Goal: Complete application form

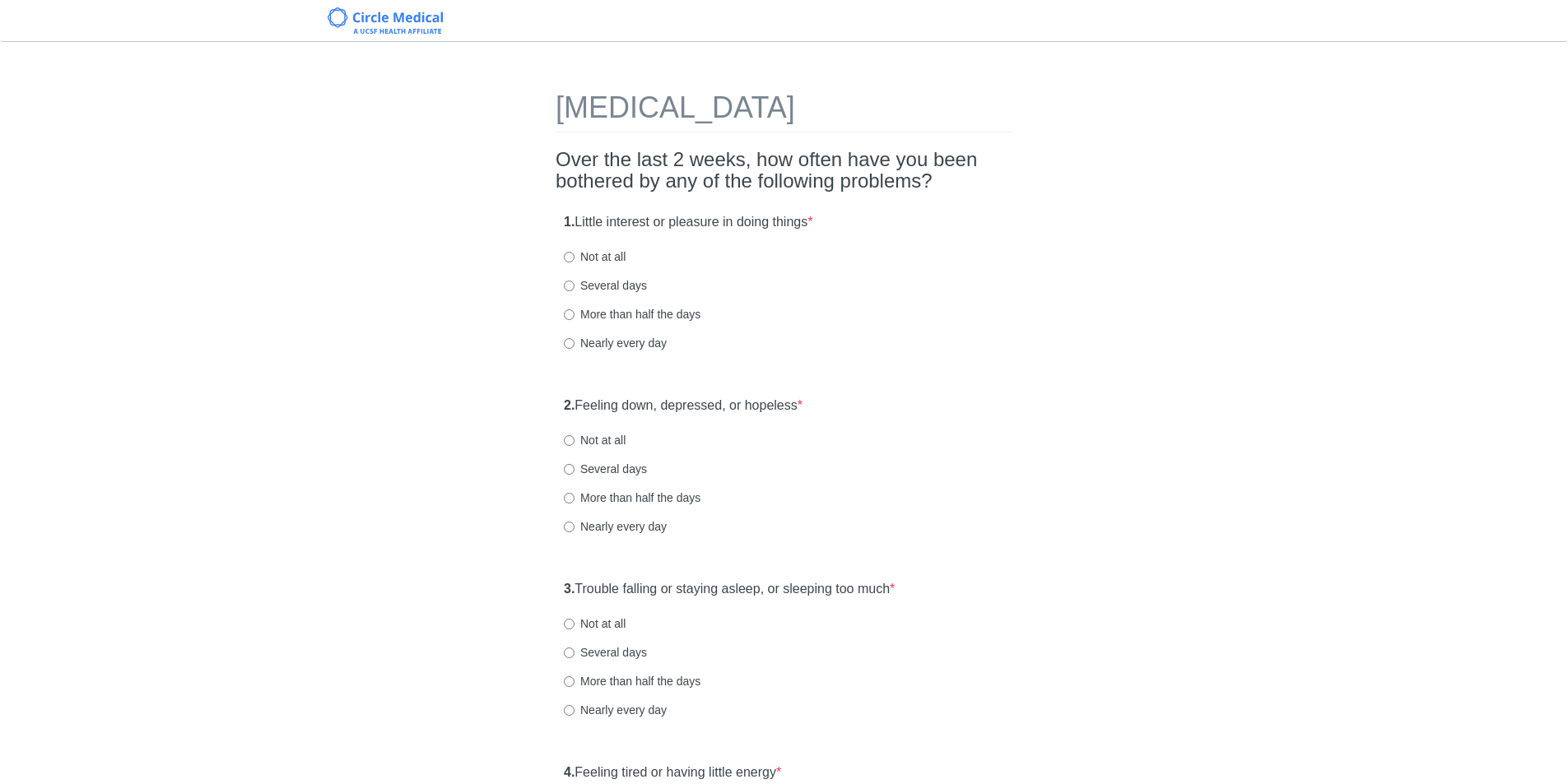
click at [575, 258] on label "Not at all" at bounding box center [594, 256] width 61 height 16
click at [574, 258] on input "Not at all" at bounding box center [569, 257] width 10 height 10
radio input "true"
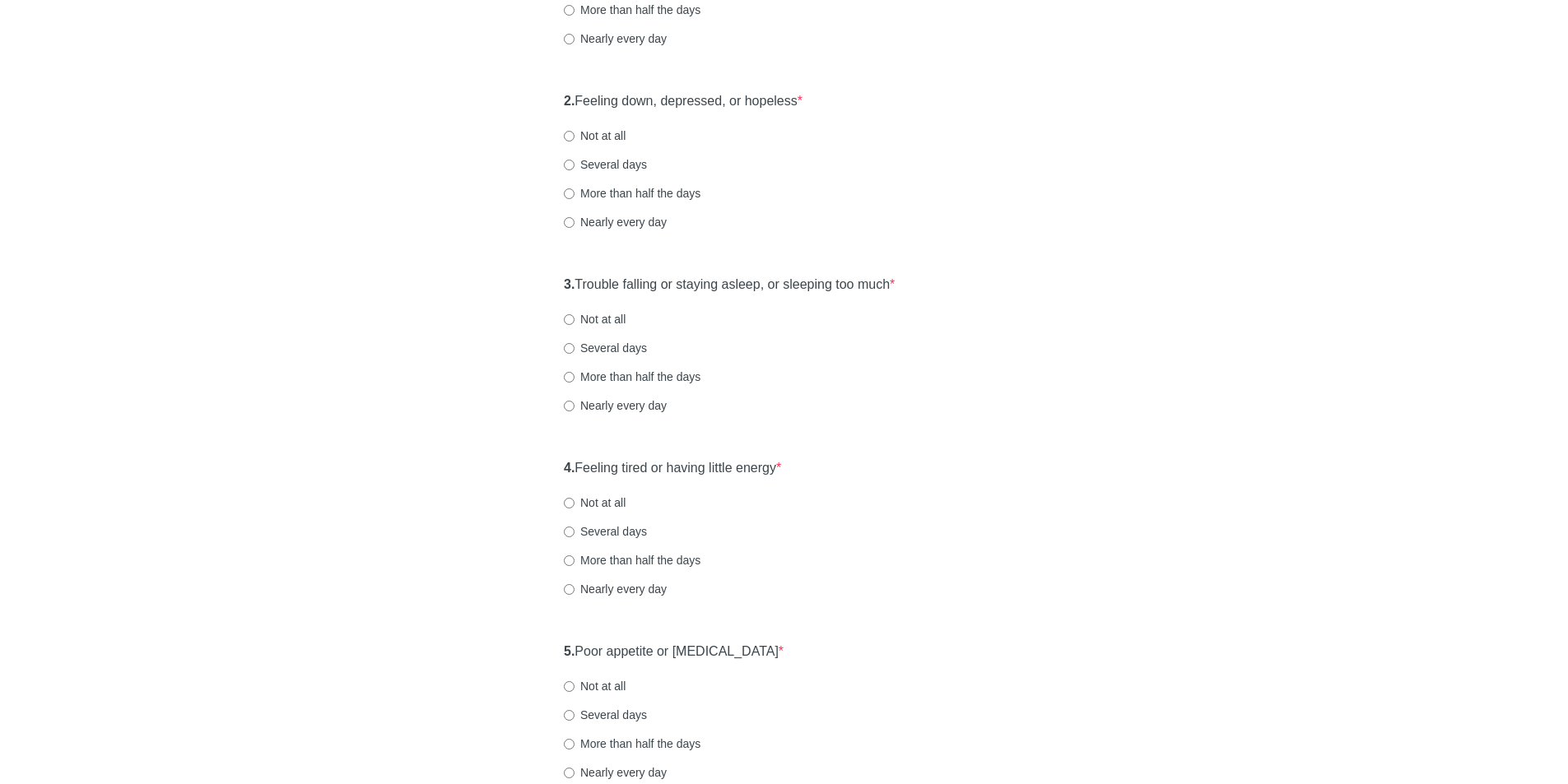
scroll to position [329, 0]
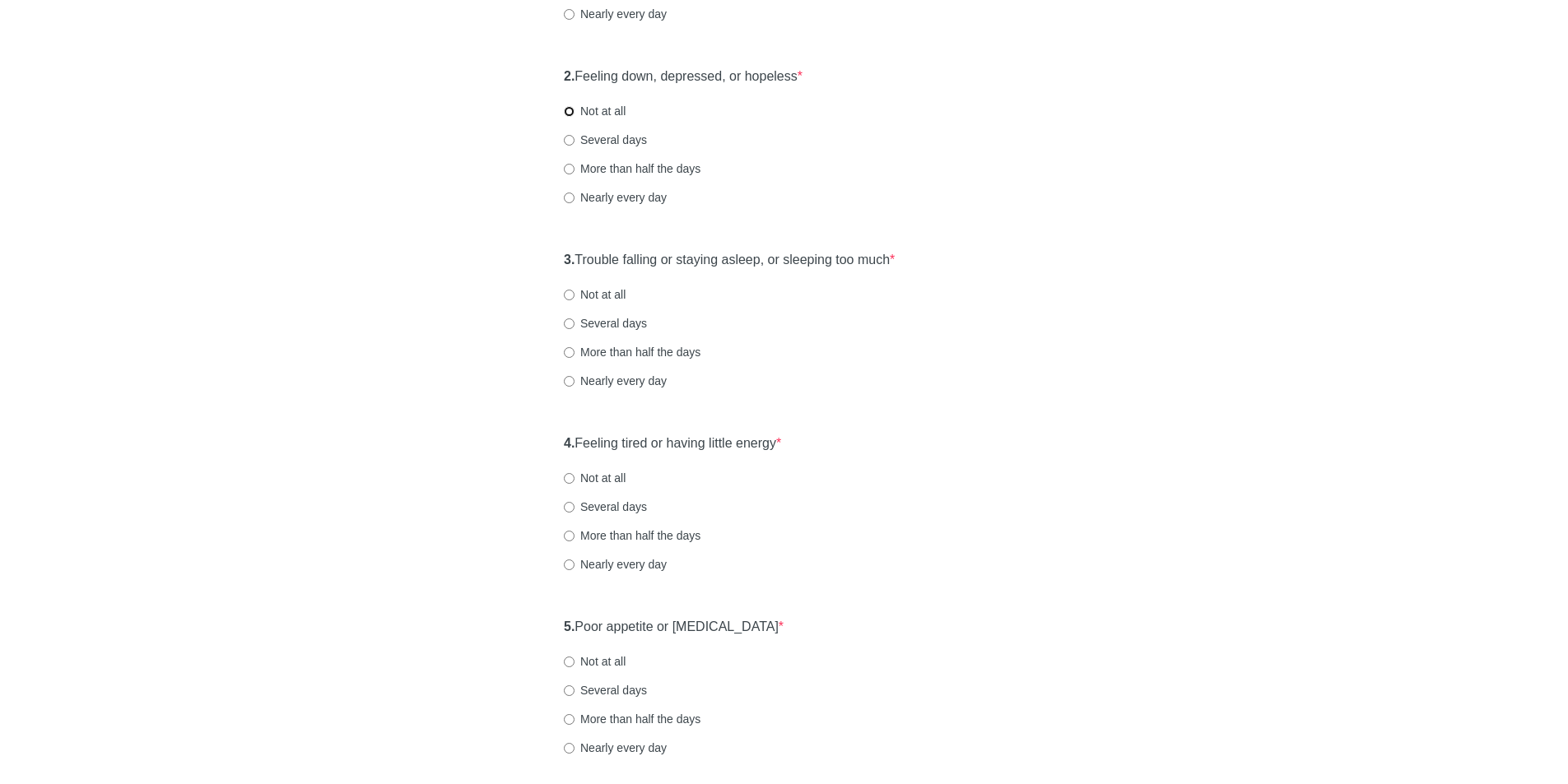
click at [569, 112] on input "Not at all" at bounding box center [569, 112] width 10 height 10
radio input "true"
click at [572, 293] on input "Not at all" at bounding box center [569, 295] width 10 height 10
radio input "true"
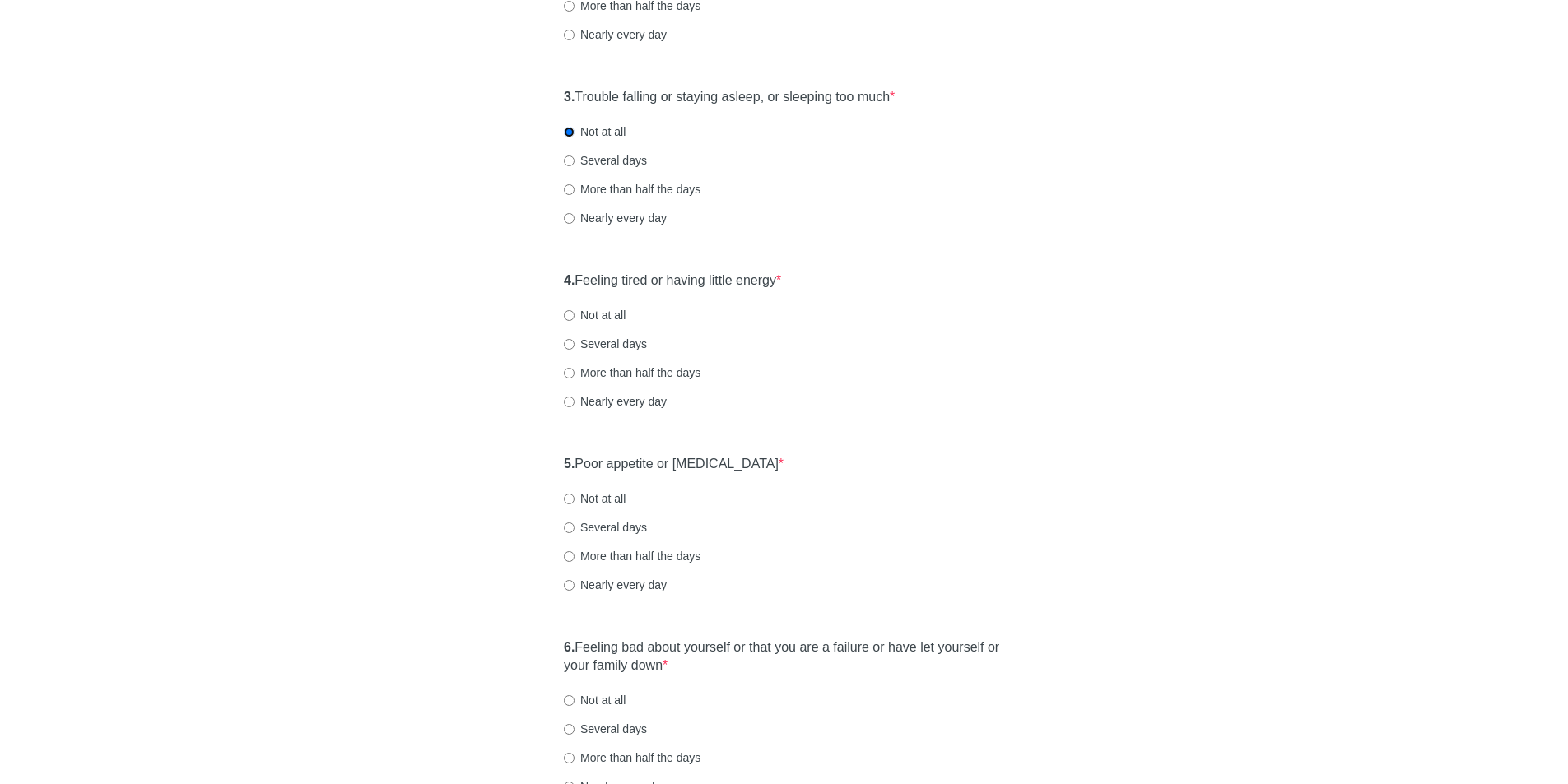
scroll to position [494, 0]
click at [563, 317] on div "4. Feeling tired or having little energy * Not at all Several days More than ha…" at bounding box center [784, 347] width 457 height 171
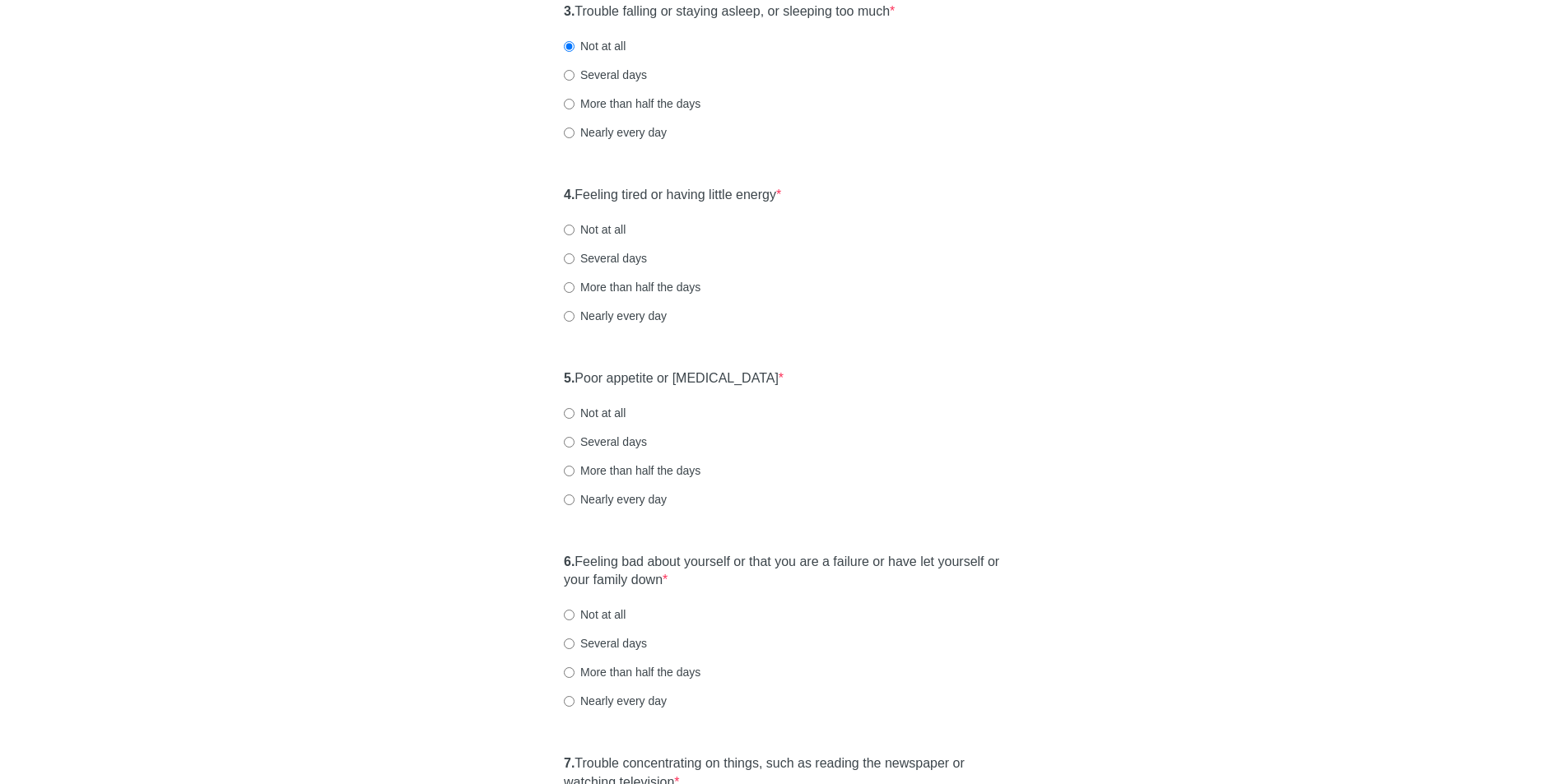
scroll to position [658, 0]
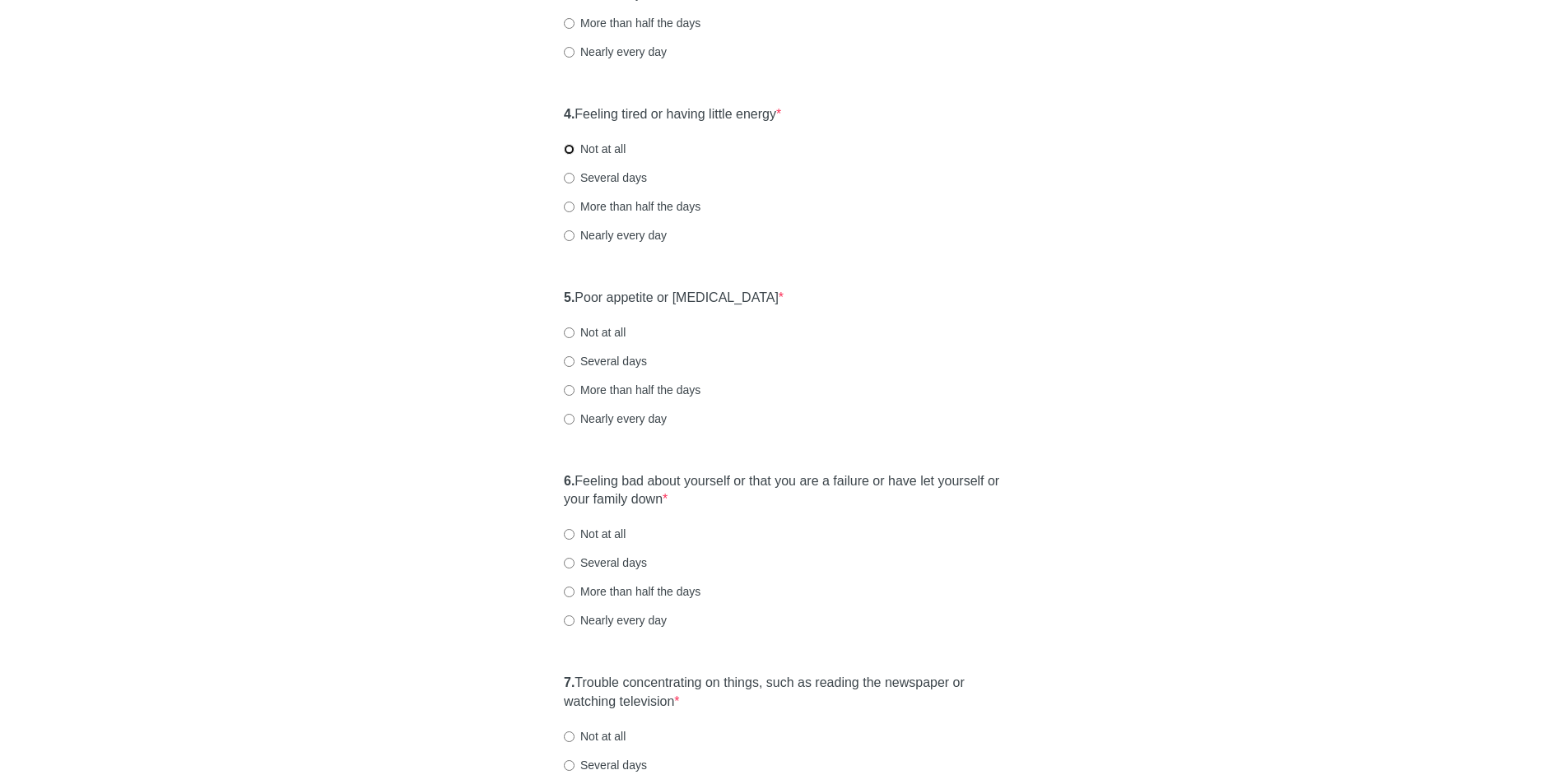
click at [570, 151] on input "Not at all" at bounding box center [569, 150] width 10 height 10
radio input "true"
click at [571, 334] on input "Not at all" at bounding box center [569, 333] width 10 height 10
radio input "true"
click at [564, 173] on input "Several days" at bounding box center [569, 178] width 10 height 10
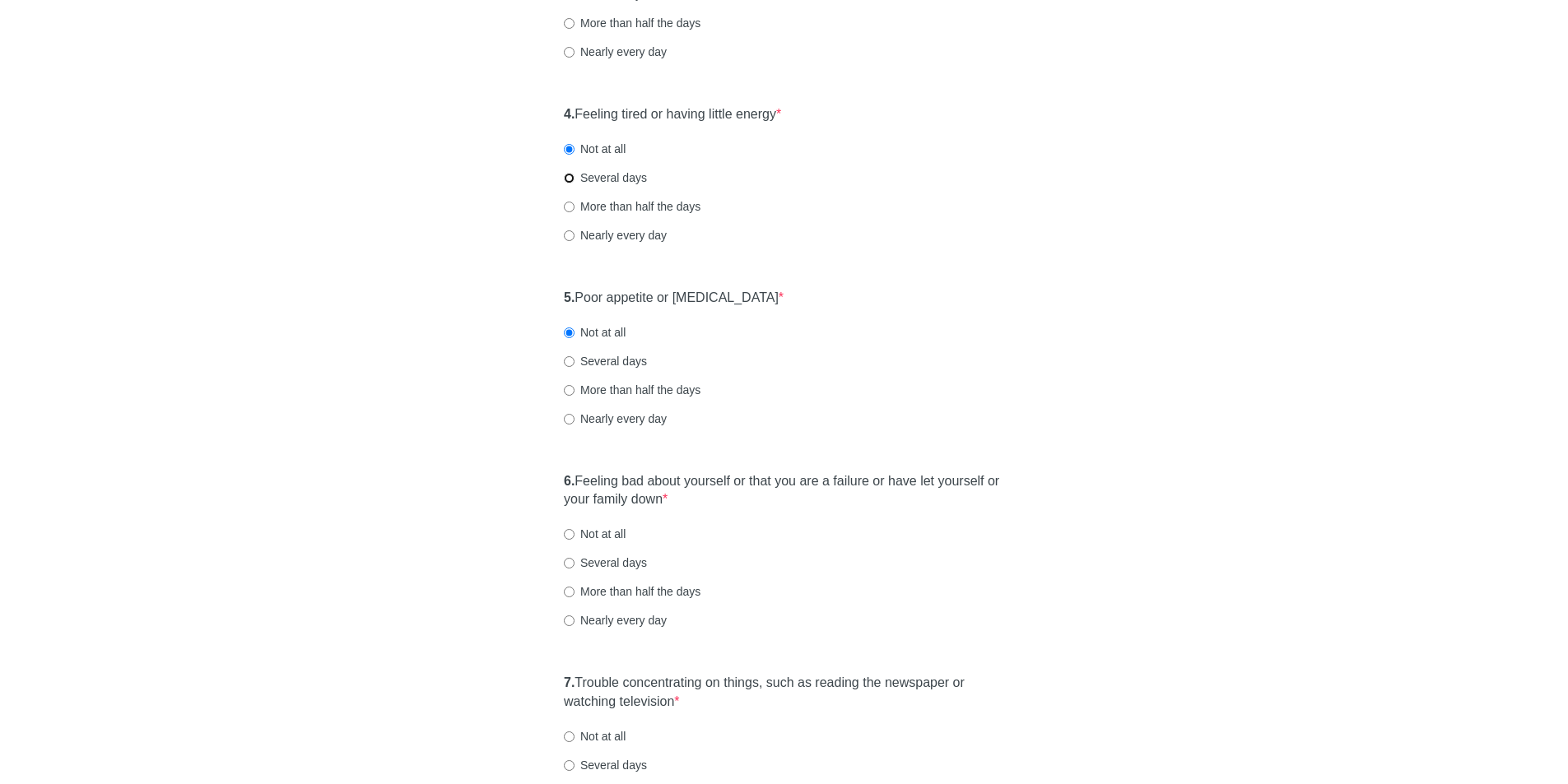
radio input "true"
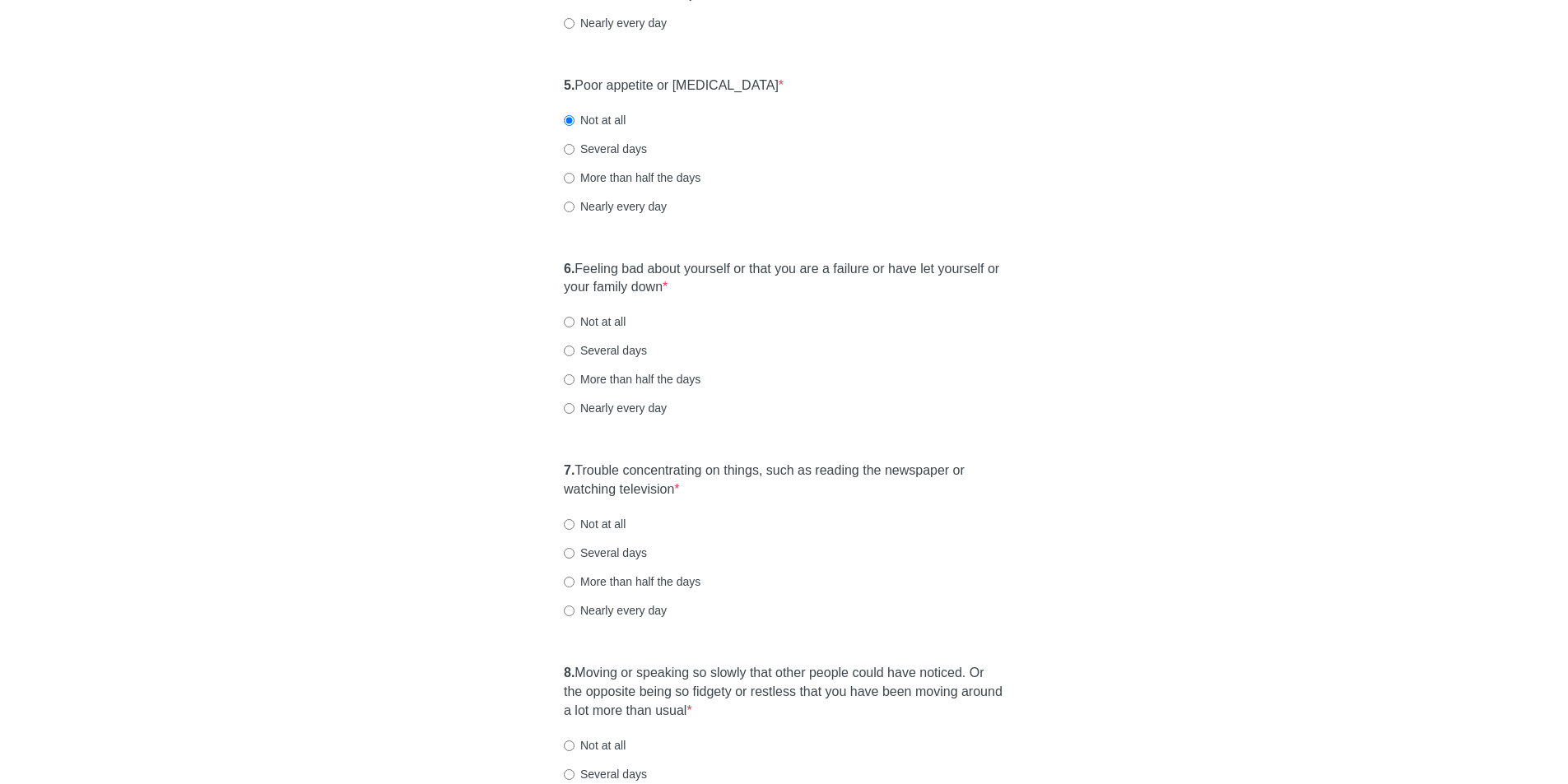
scroll to position [905, 0]
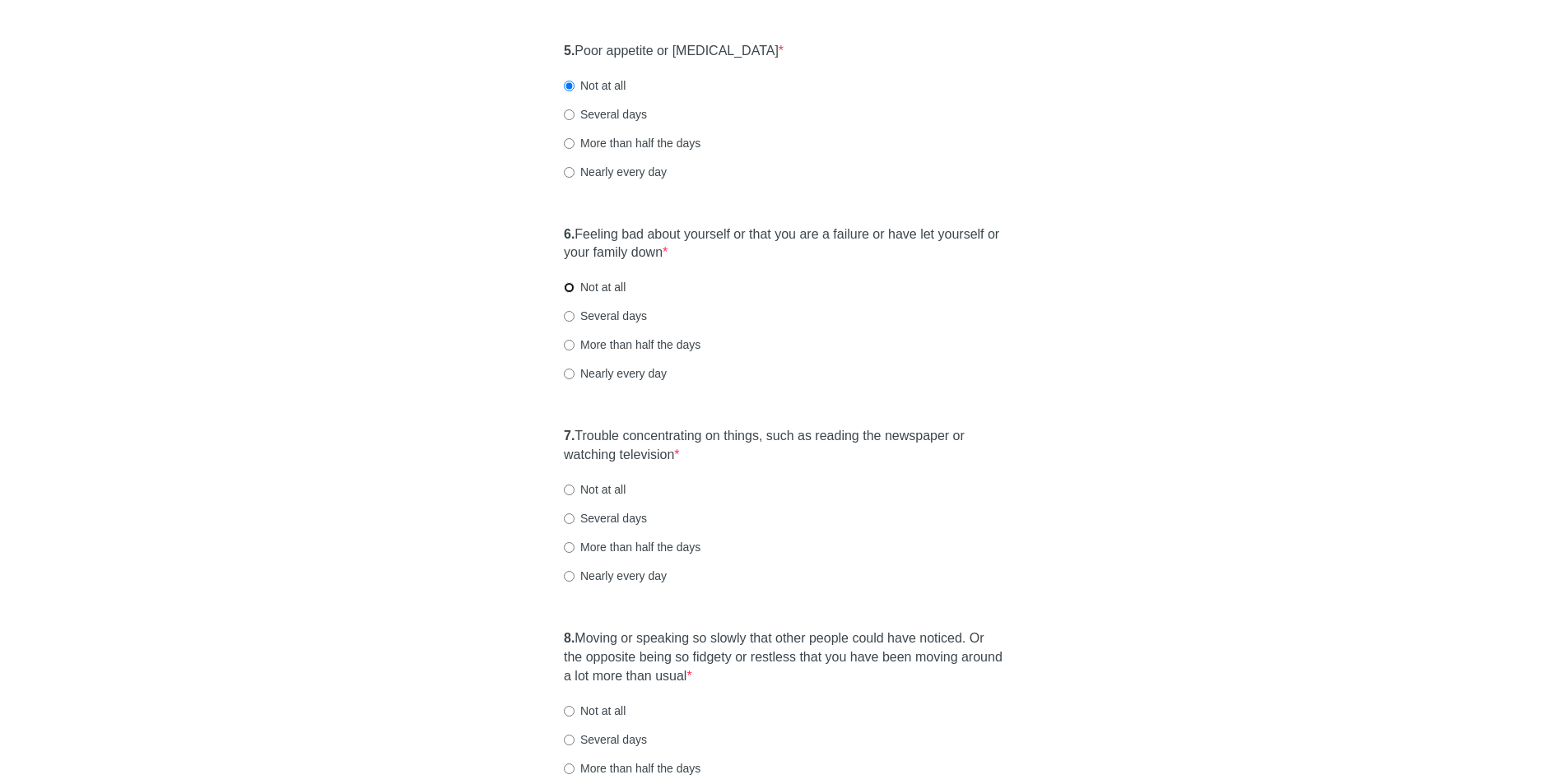
click at [572, 288] on input "Not at all" at bounding box center [569, 287] width 10 height 10
radio input "true"
click at [566, 493] on input "Not at all" at bounding box center [569, 490] width 10 height 10
radio input "true"
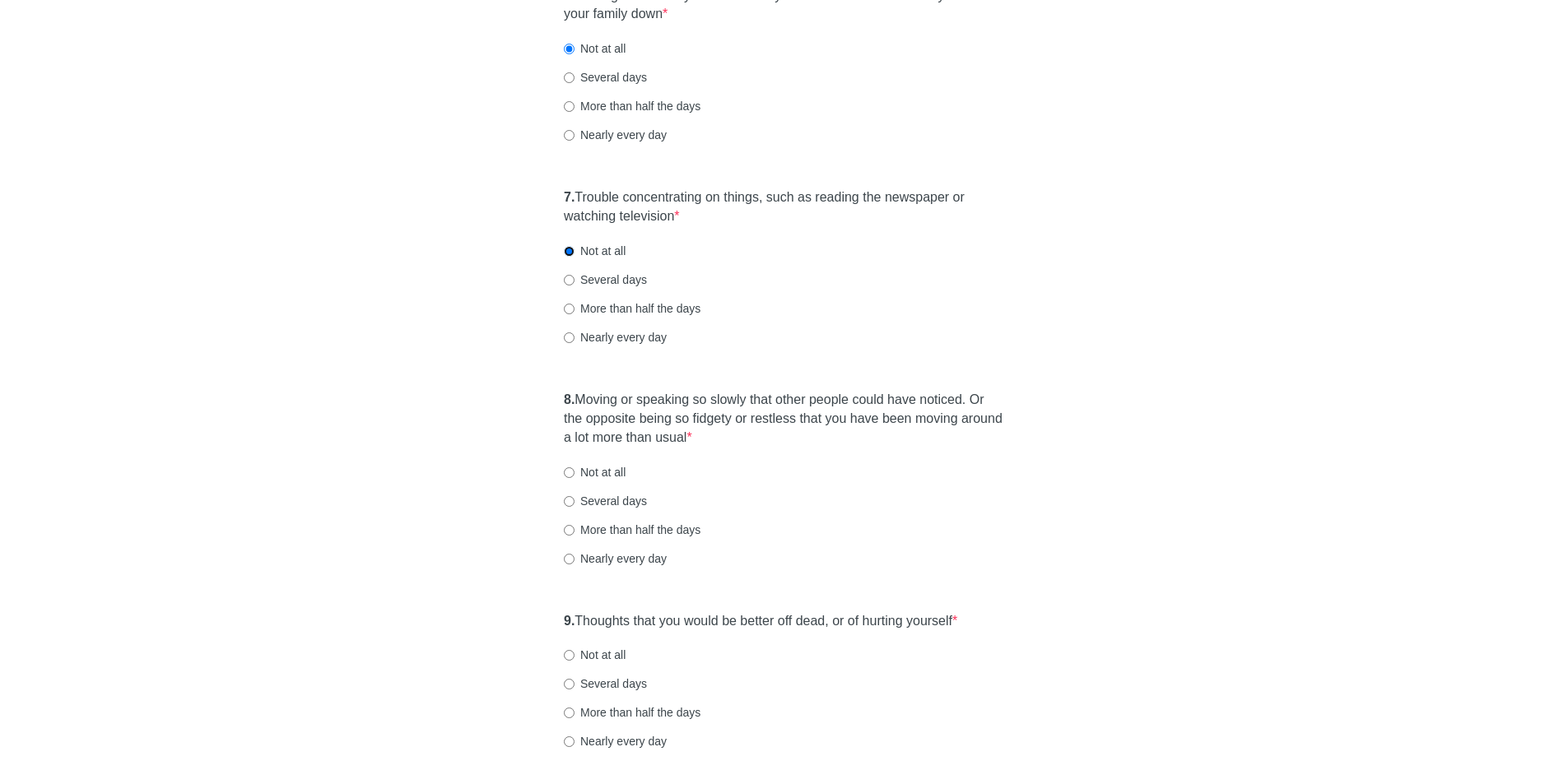
scroll to position [1151, 0]
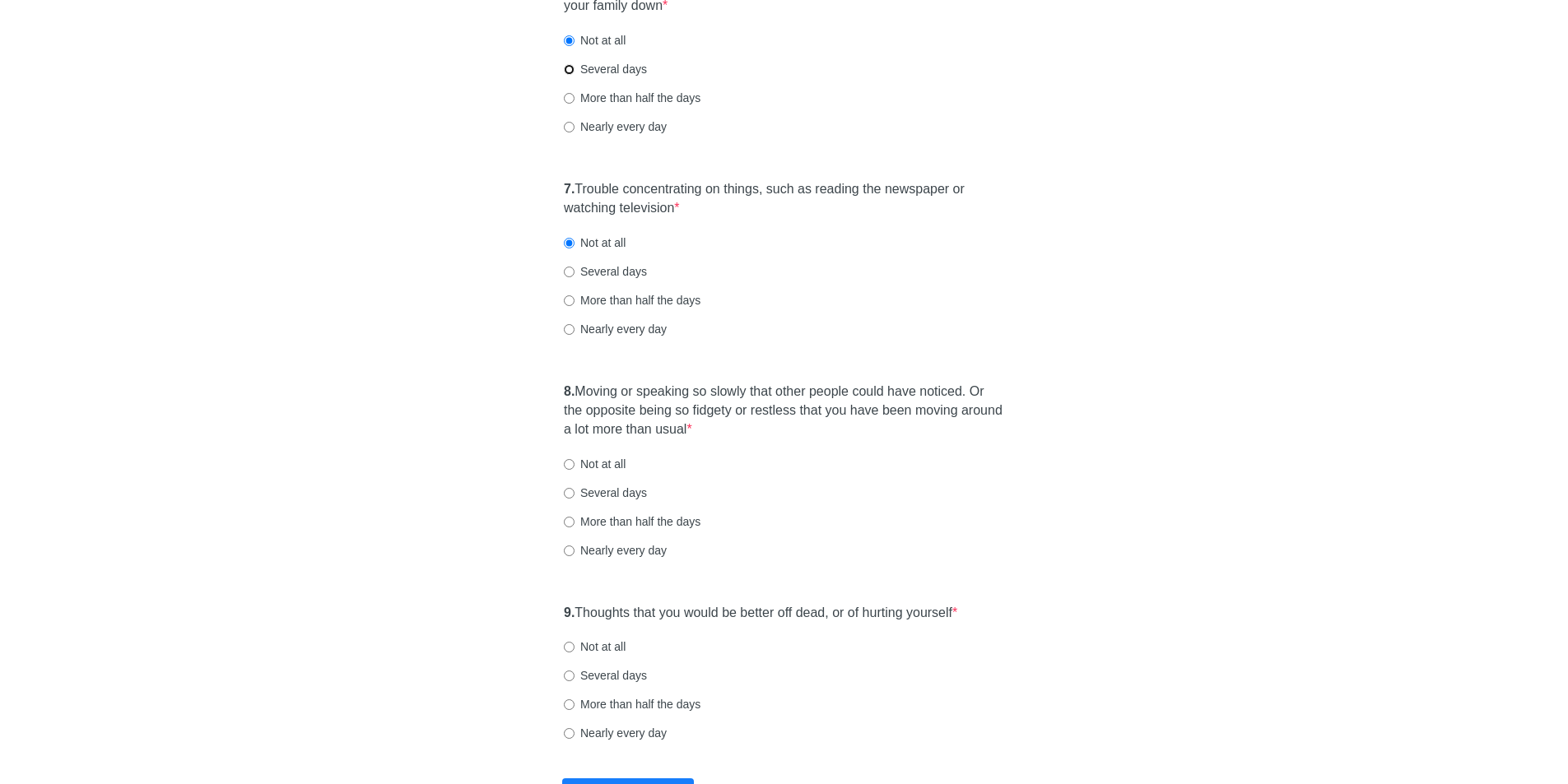
click at [573, 68] on input "Several days" at bounding box center [569, 69] width 10 height 10
radio input "true"
click at [572, 463] on input "Not at all" at bounding box center [569, 464] width 10 height 10
radio input "true"
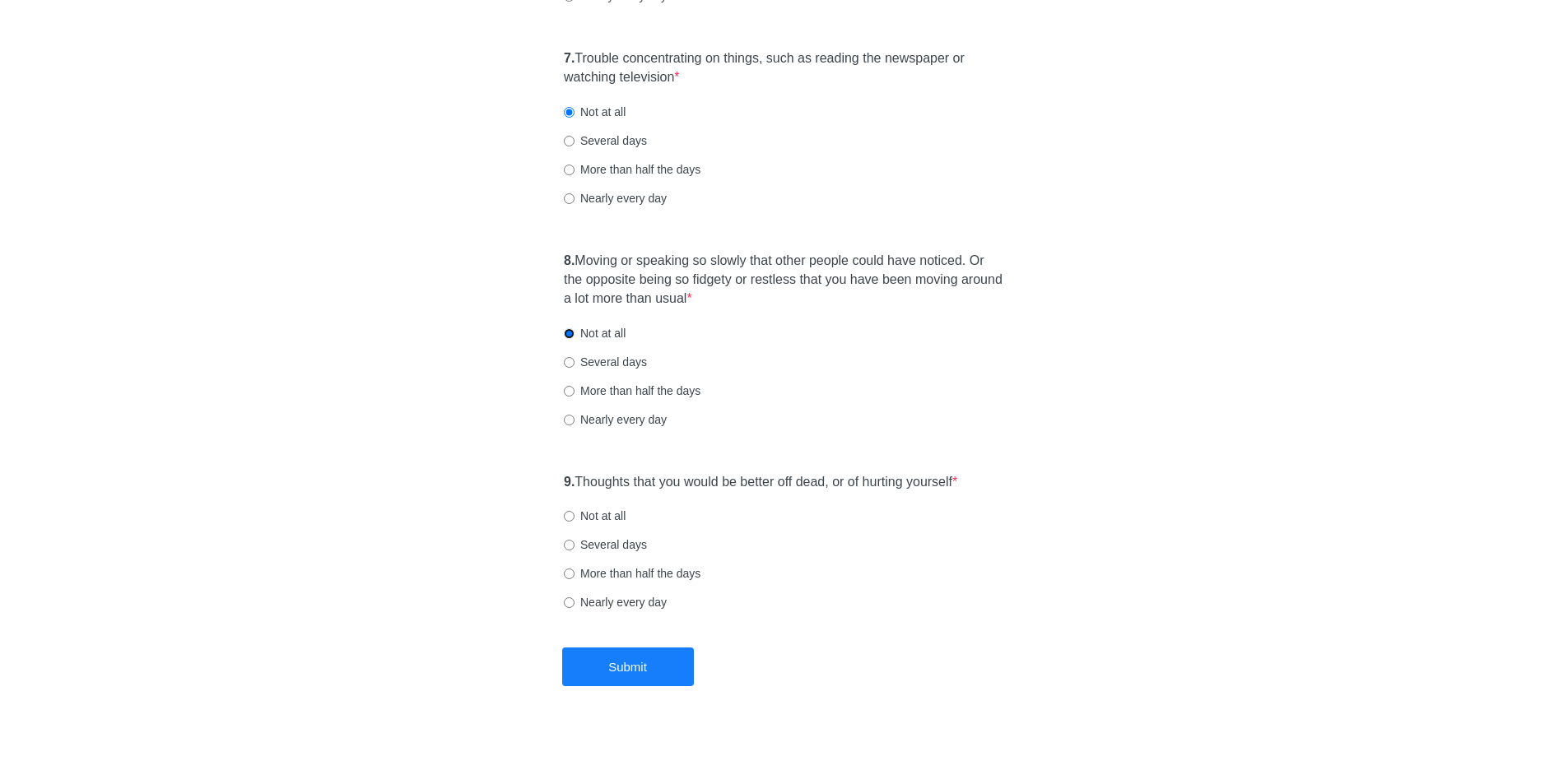
scroll to position [1284, 0]
click at [576, 516] on label "Not at all" at bounding box center [594, 513] width 61 height 16
click at [574, 516] on input "Not at all" at bounding box center [569, 514] width 10 height 10
radio input "true"
click at [635, 670] on button "Submit" at bounding box center [628, 665] width 131 height 39
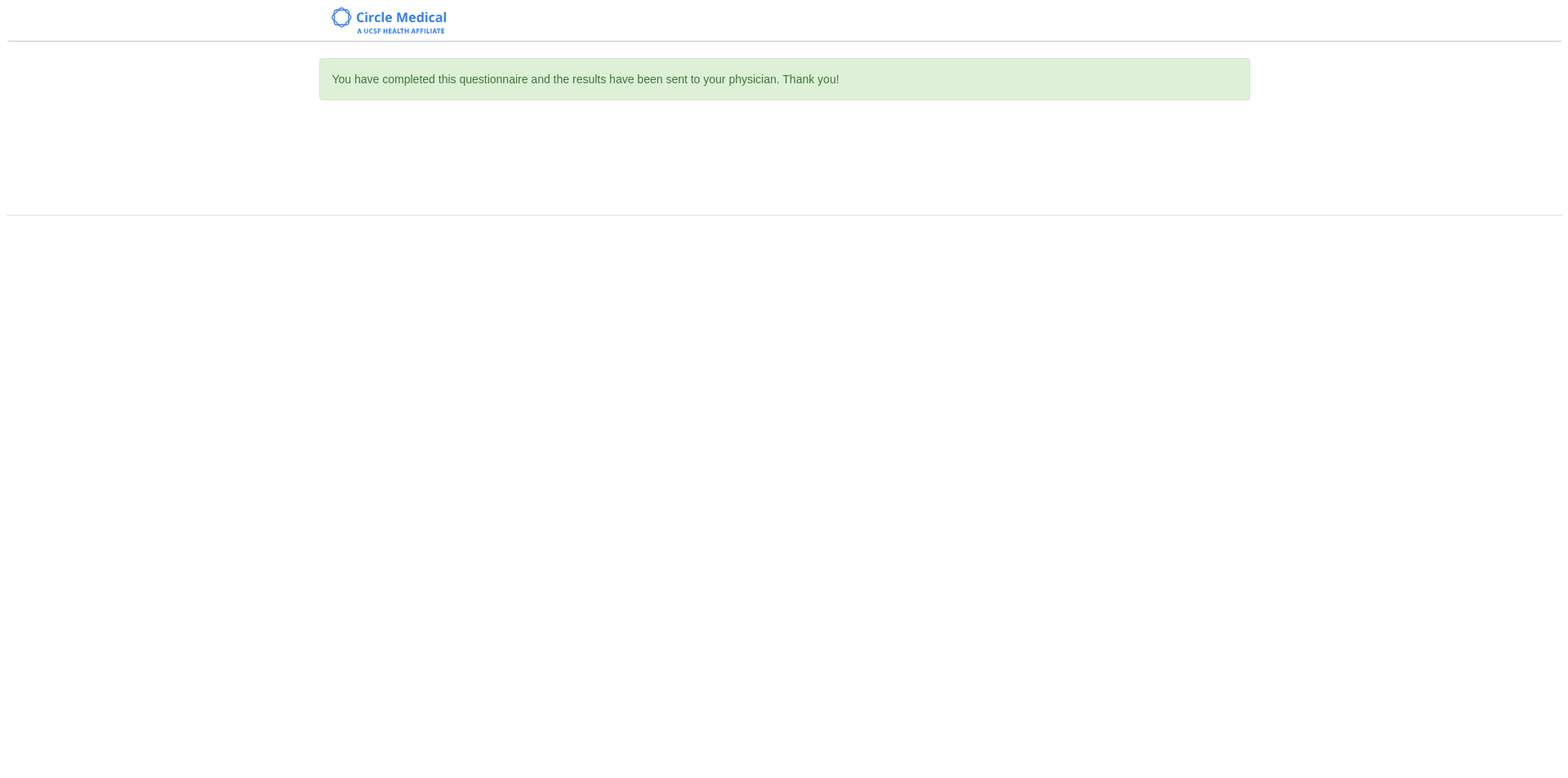
scroll to position [0, 0]
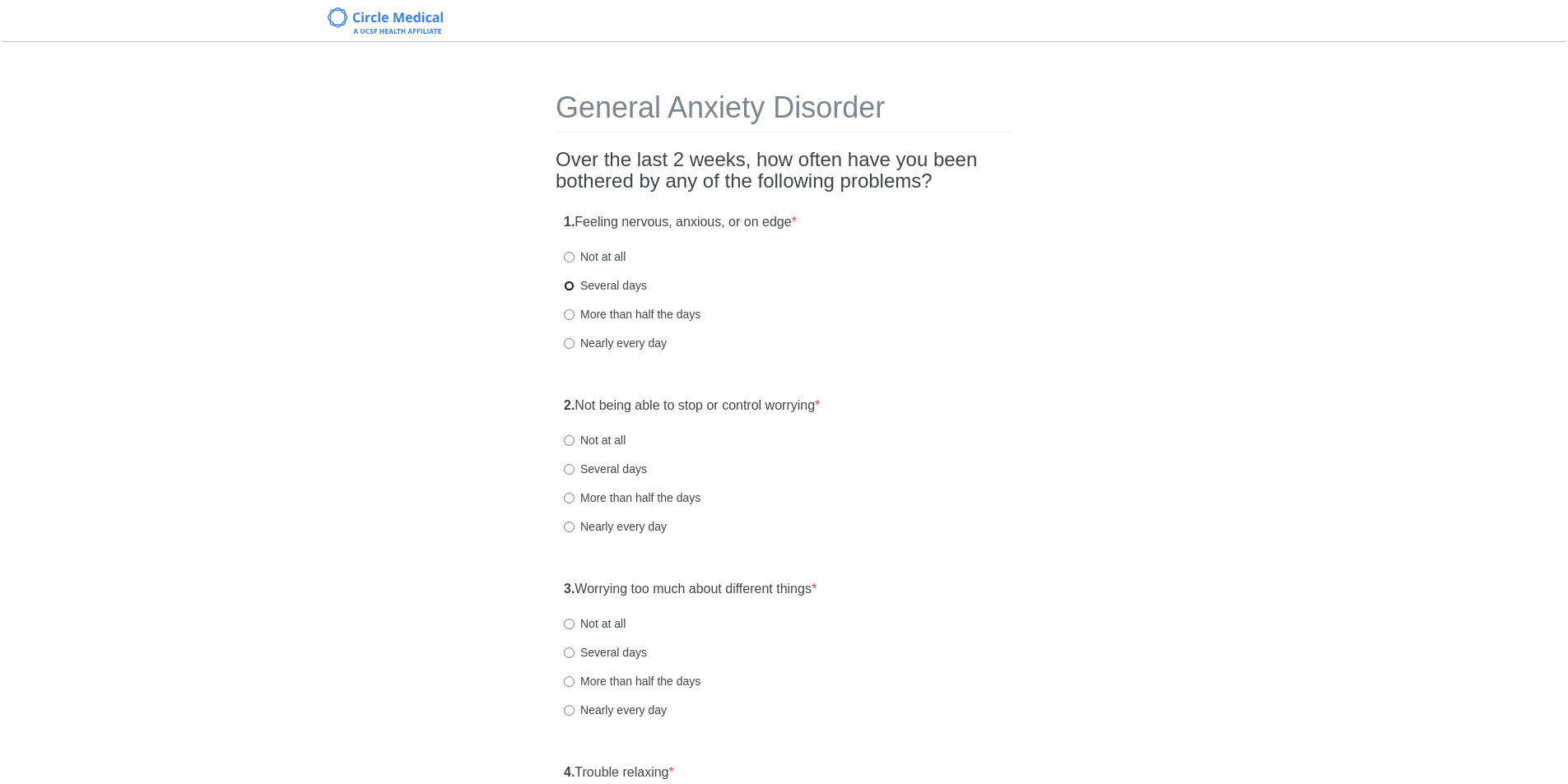
click at [570, 287] on input "Several days" at bounding box center [569, 286] width 10 height 10
radio input "true"
click at [570, 468] on input "Several days" at bounding box center [569, 469] width 10 height 10
radio input "true"
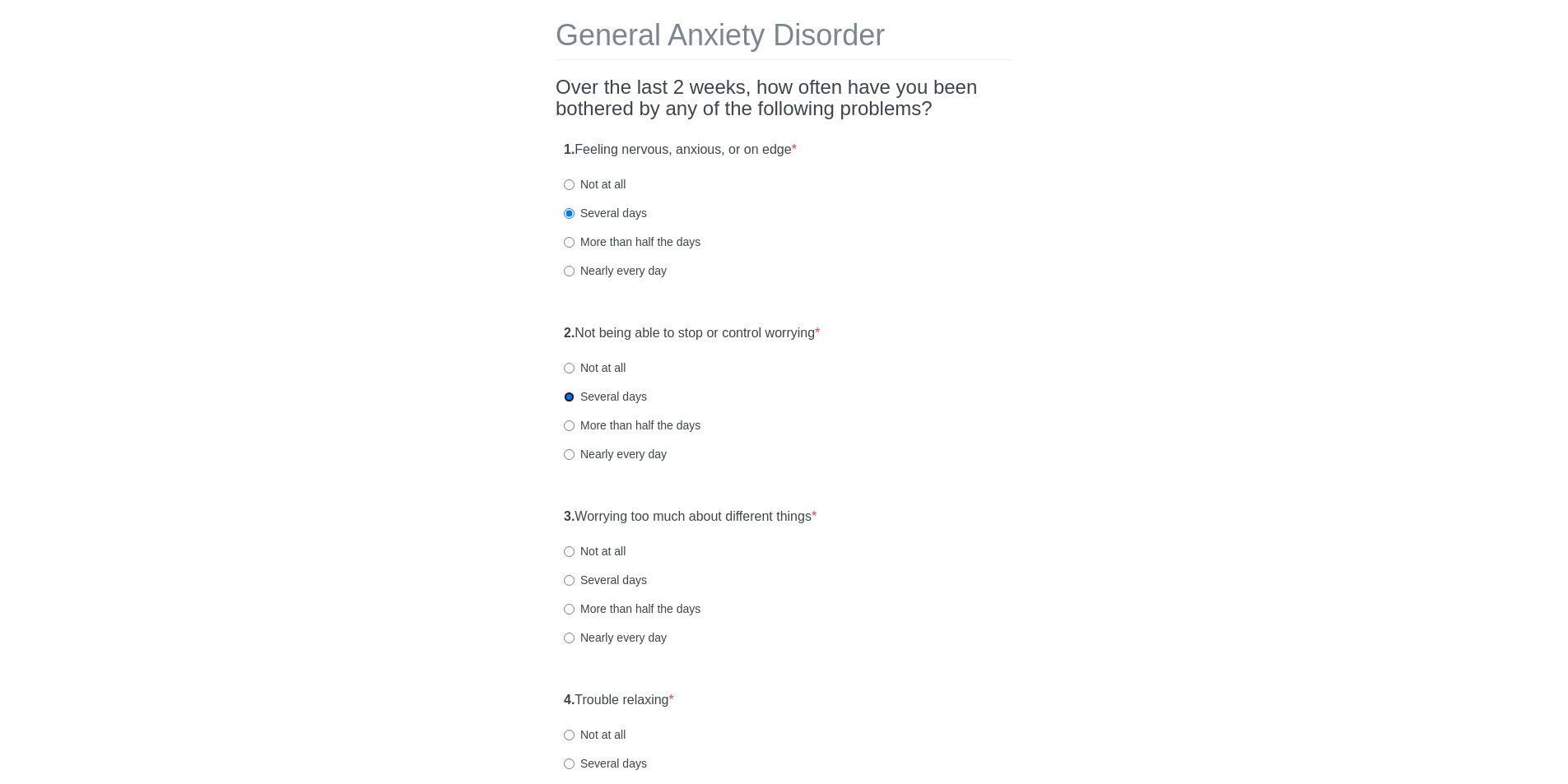
scroll to position [164, 0]
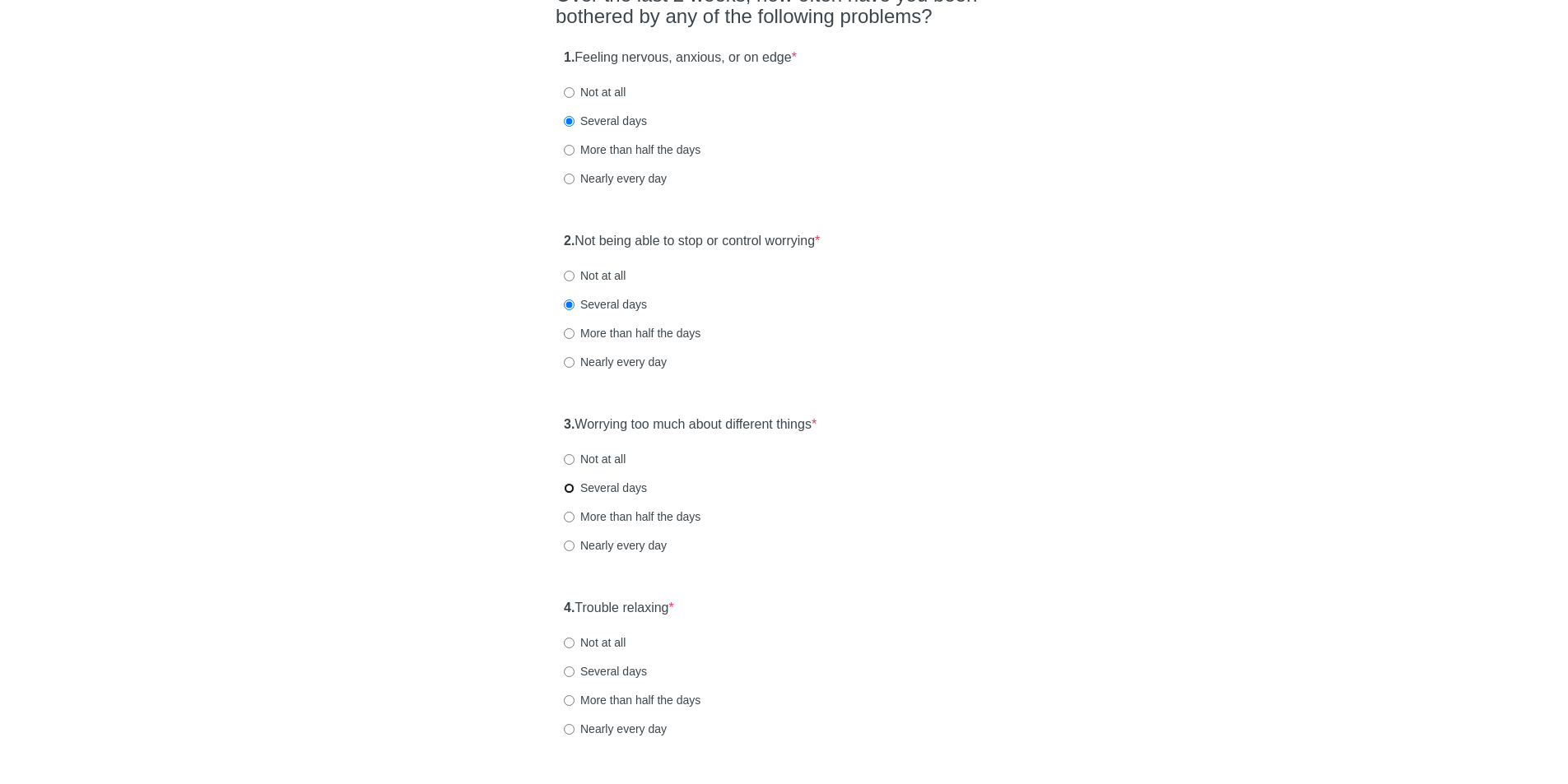
click at [570, 485] on input "Several days" at bounding box center [569, 488] width 10 height 10
radio input "true"
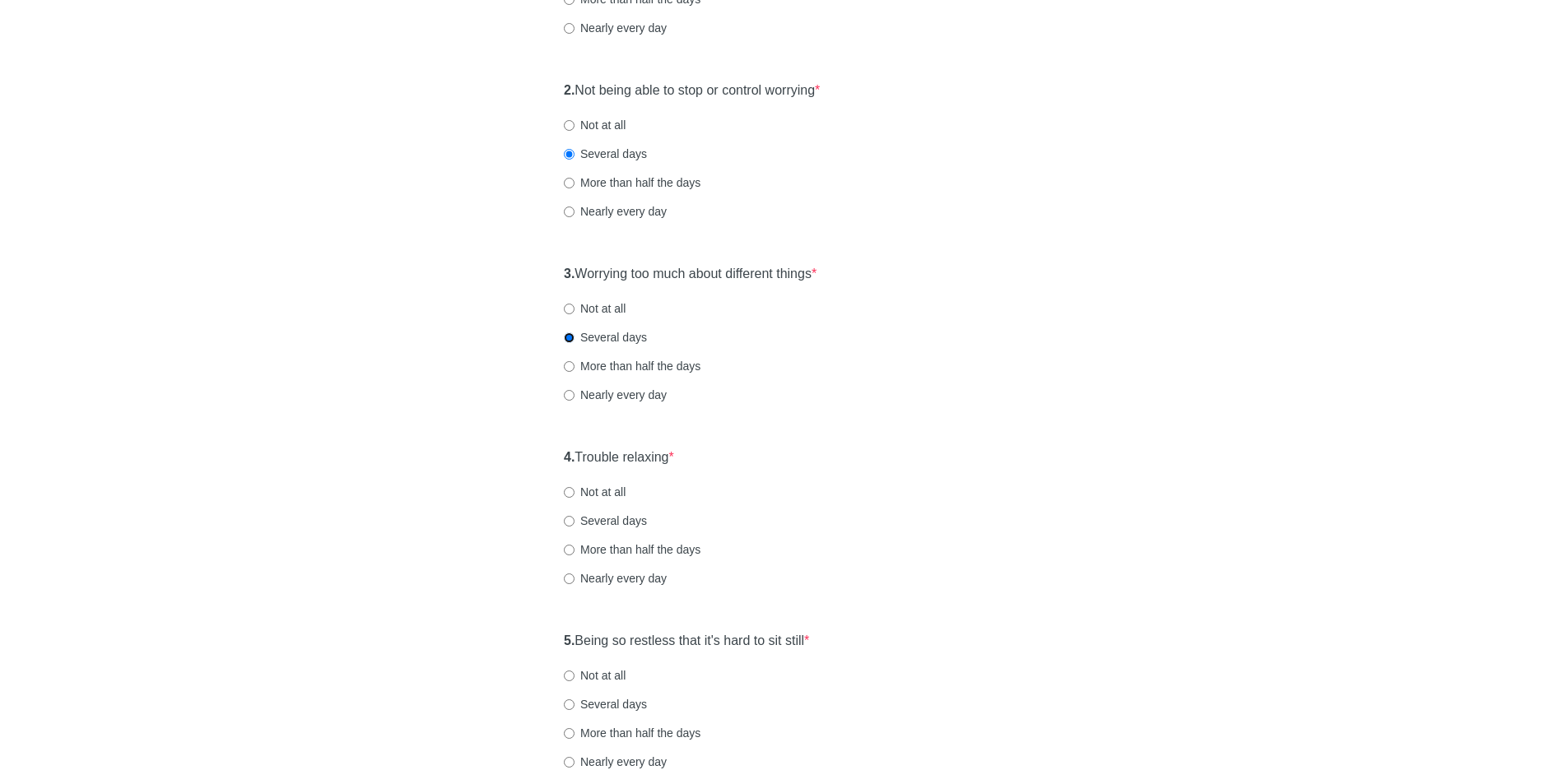
scroll to position [329, 0]
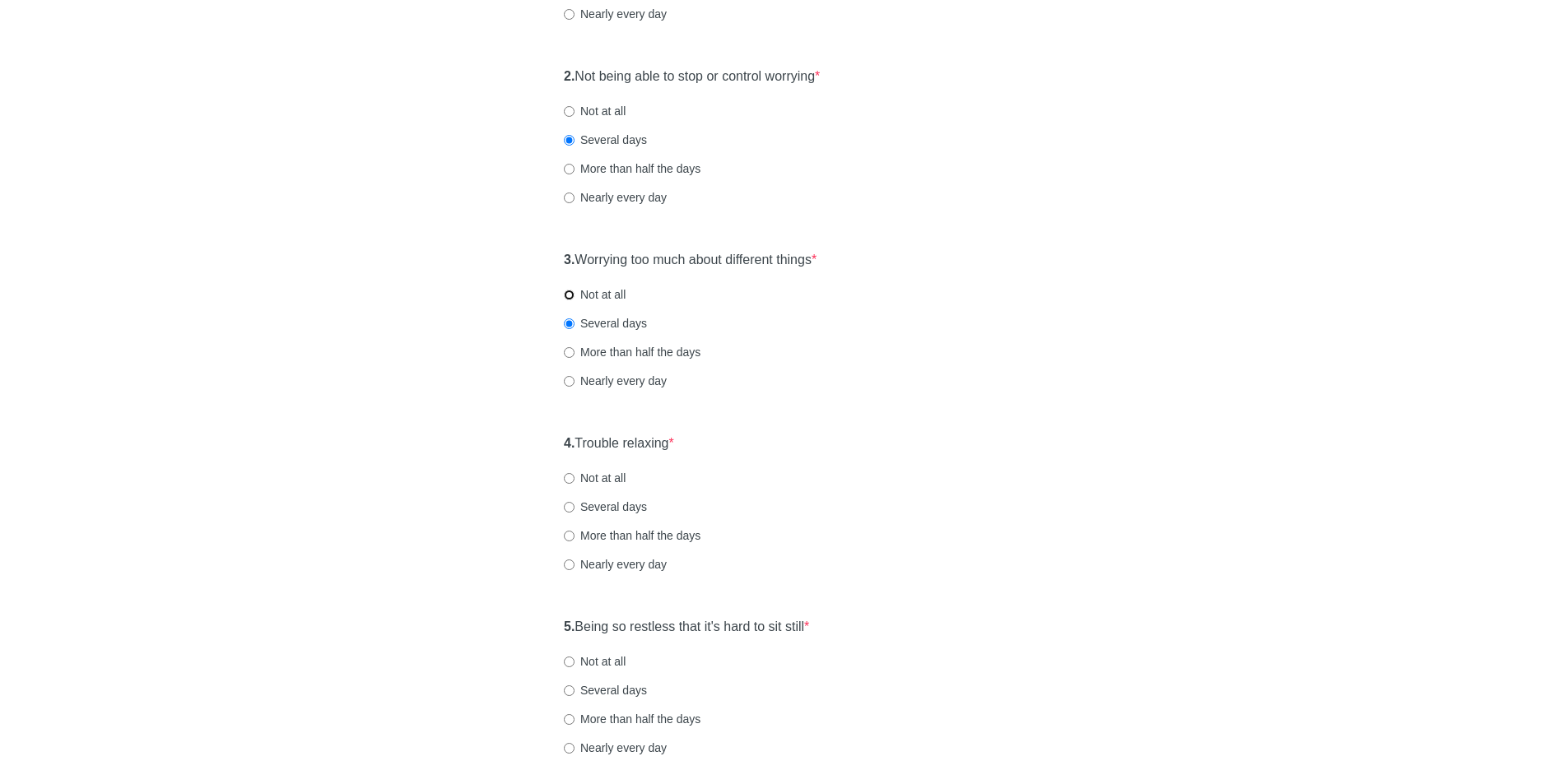
click at [567, 294] on input "Not at all" at bounding box center [569, 295] width 10 height 10
radio input "true"
click at [569, 476] on input "Not at all" at bounding box center [569, 478] width 10 height 10
radio input "true"
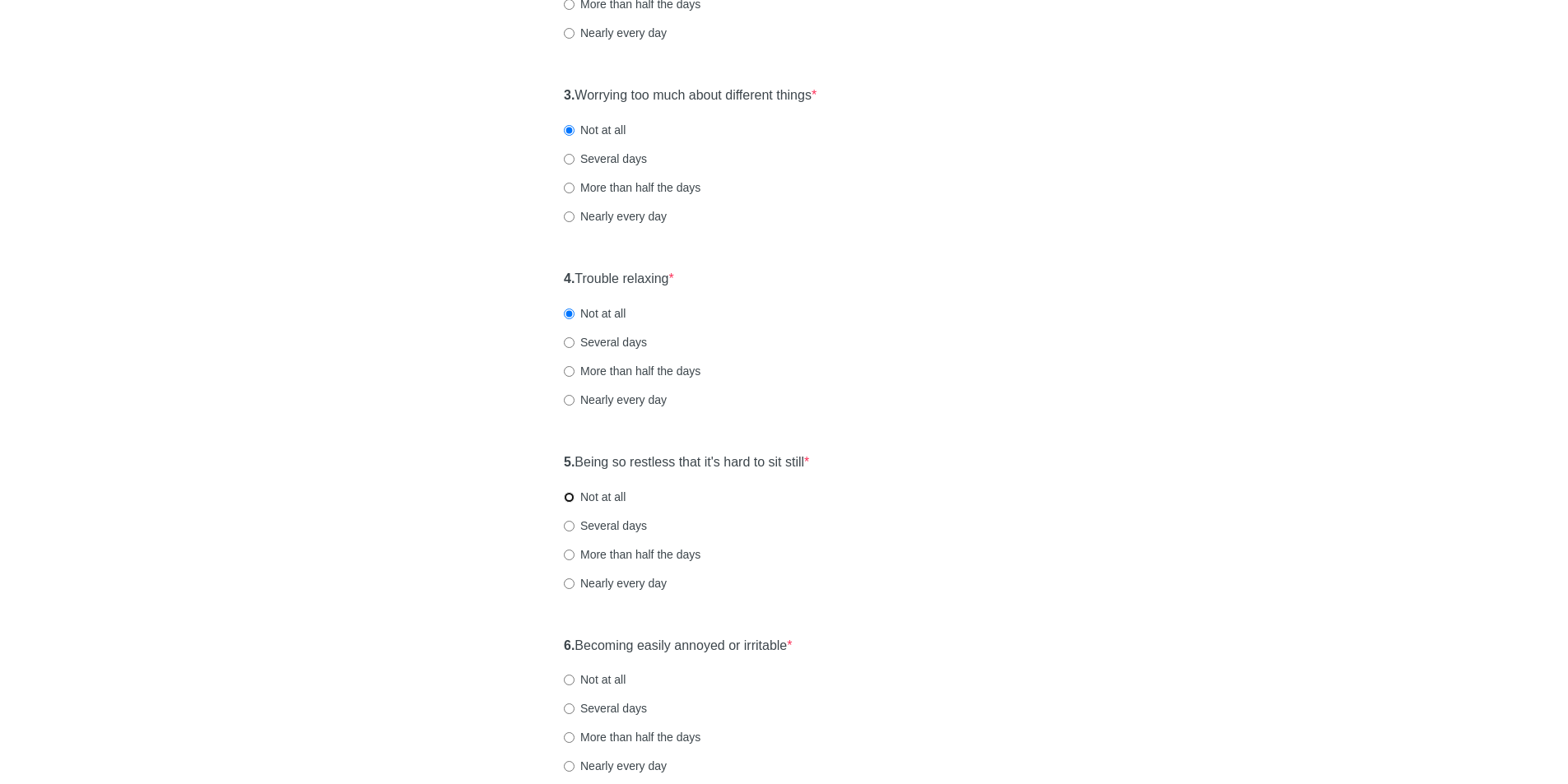
click at [570, 498] on input "Not at all" at bounding box center [569, 497] width 10 height 10
radio input "true"
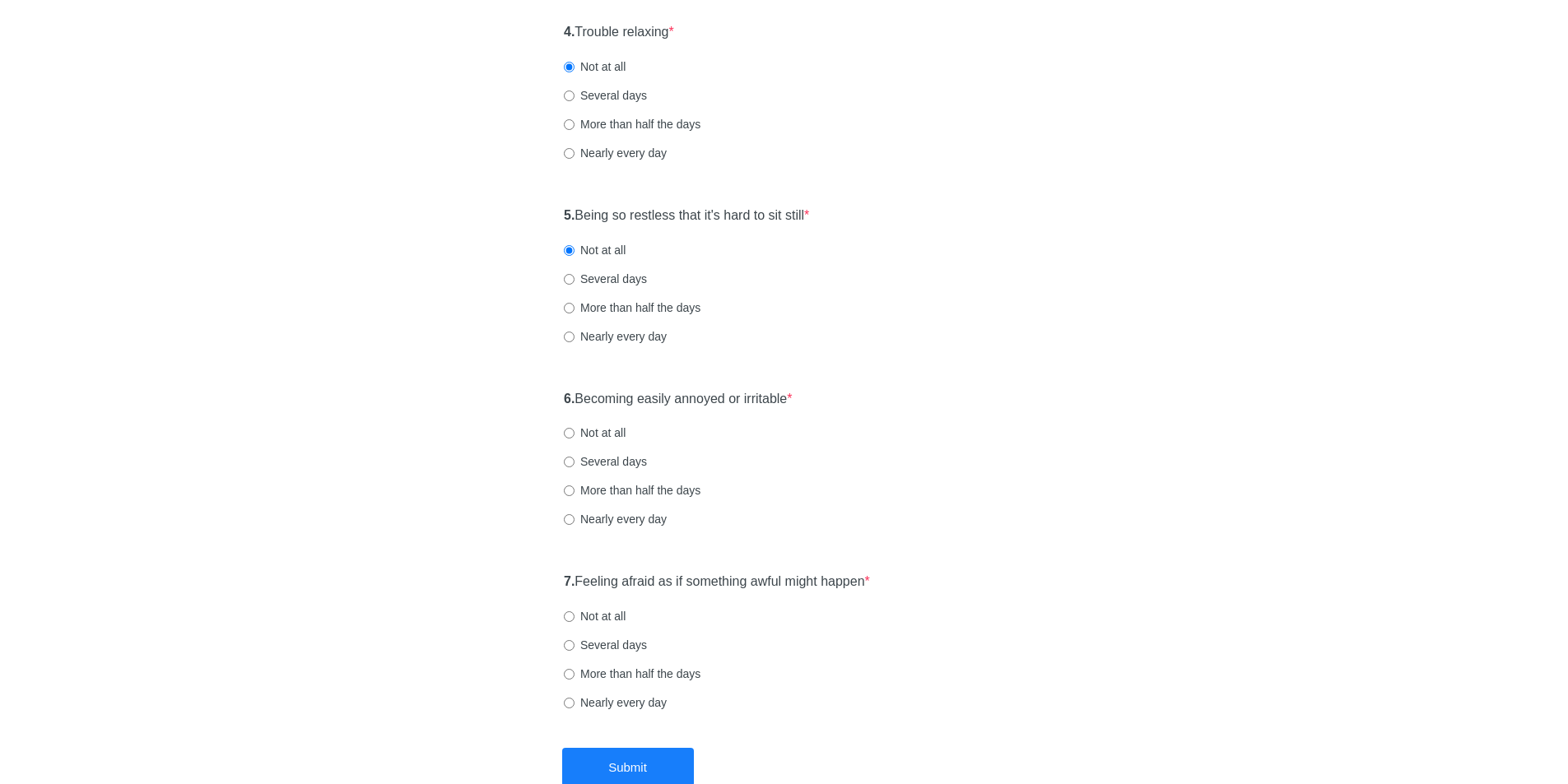
click at [575, 438] on label "Not at all" at bounding box center [594, 432] width 61 height 16
click at [574, 438] on input "Not at all" at bounding box center [569, 433] width 10 height 10
radio input "true"
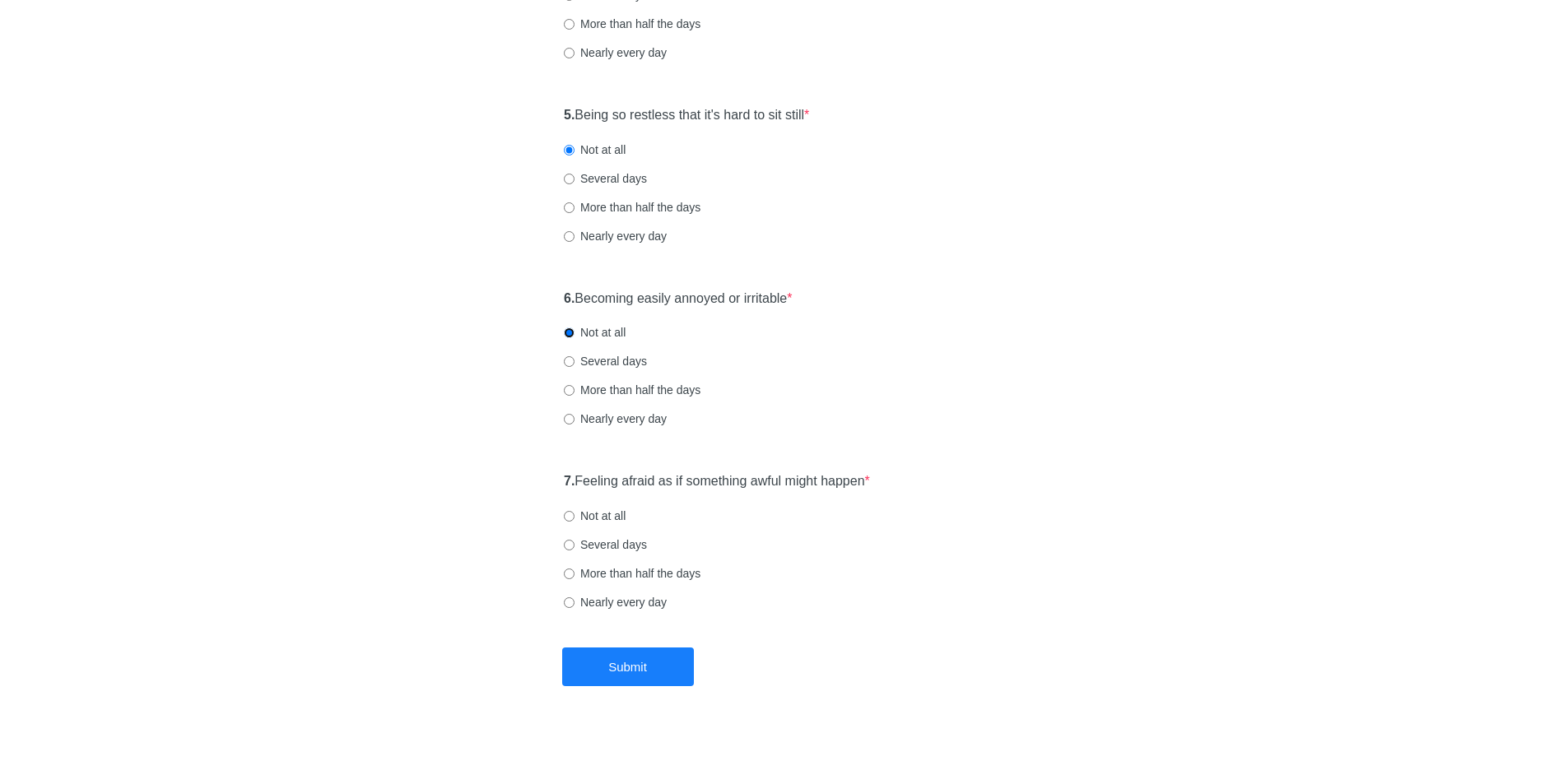
scroll to position [842, 0]
click at [570, 515] on input "Not at all" at bounding box center [569, 514] width 10 height 10
radio input "true"
click at [567, 539] on input "Several days" at bounding box center [569, 543] width 10 height 10
radio input "true"
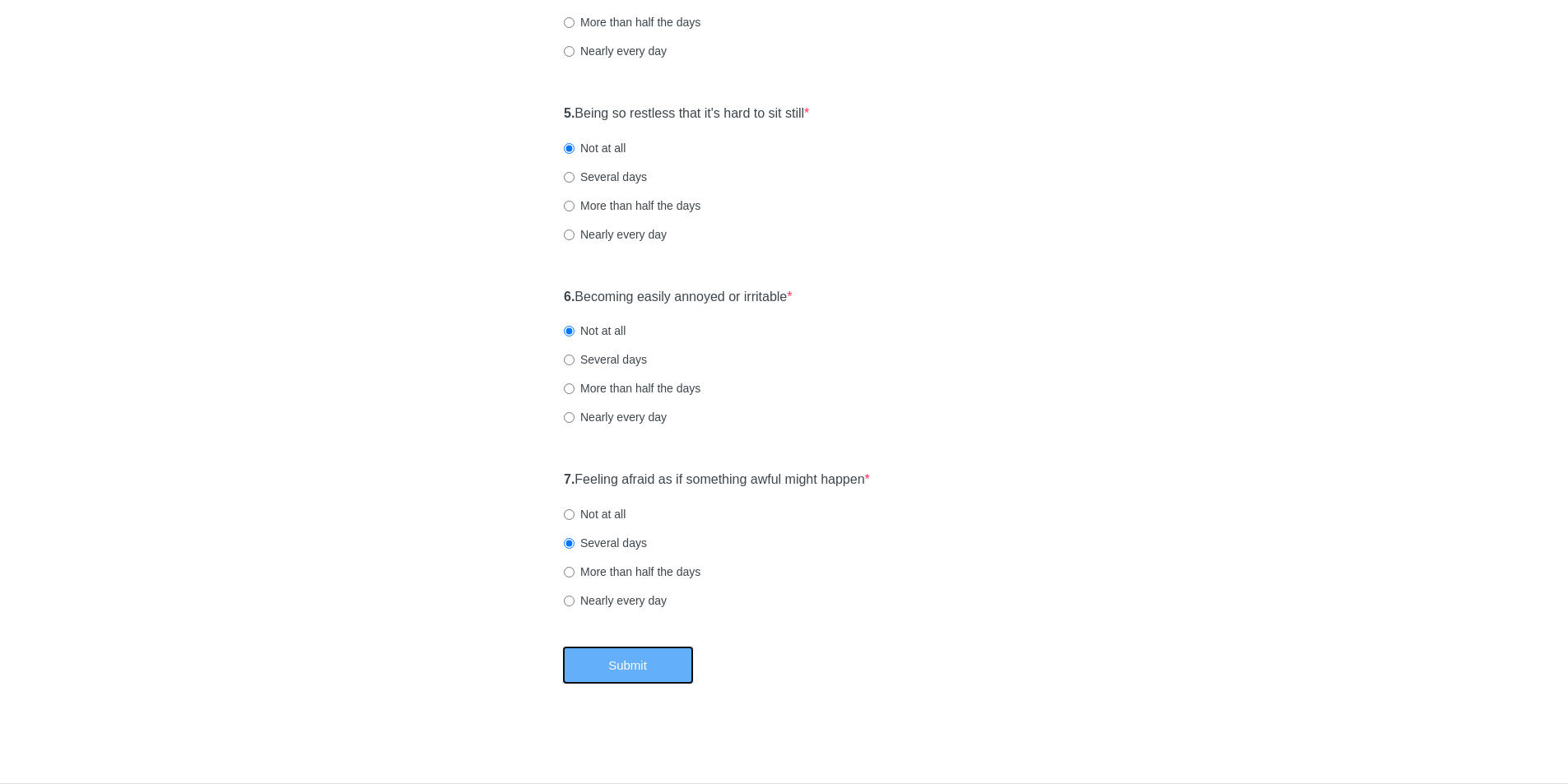
click at [667, 681] on button "Submit" at bounding box center [628, 665] width 131 height 39
